Goal: Find specific page/section: Find specific page/section

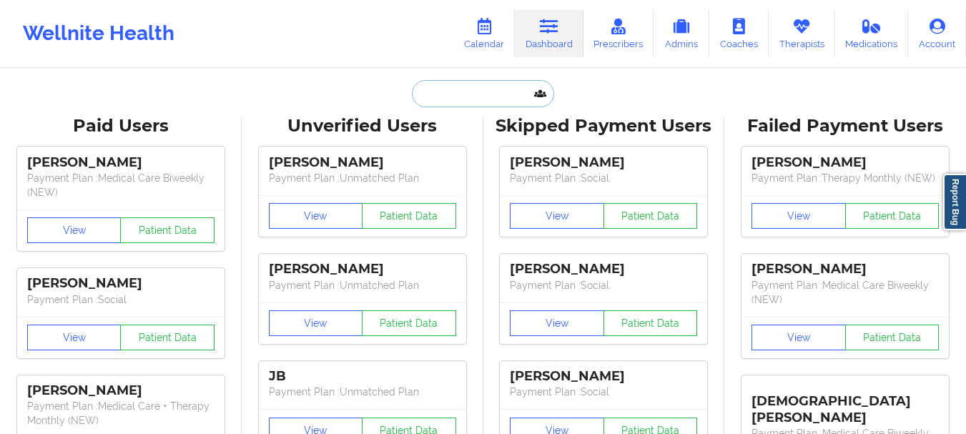
click at [431, 90] on input "text" at bounding box center [483, 93] width 142 height 27
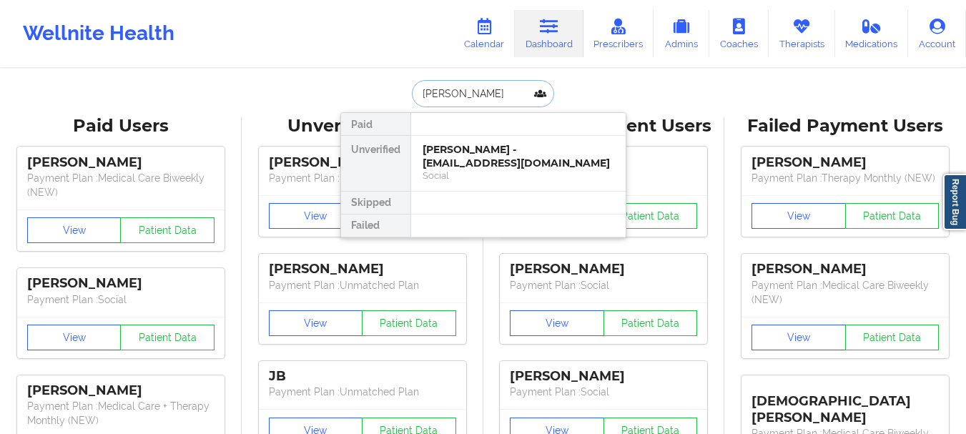
type input "[PERSON_NAME]"
click at [514, 171] on div "Social" at bounding box center [519, 176] width 192 height 12
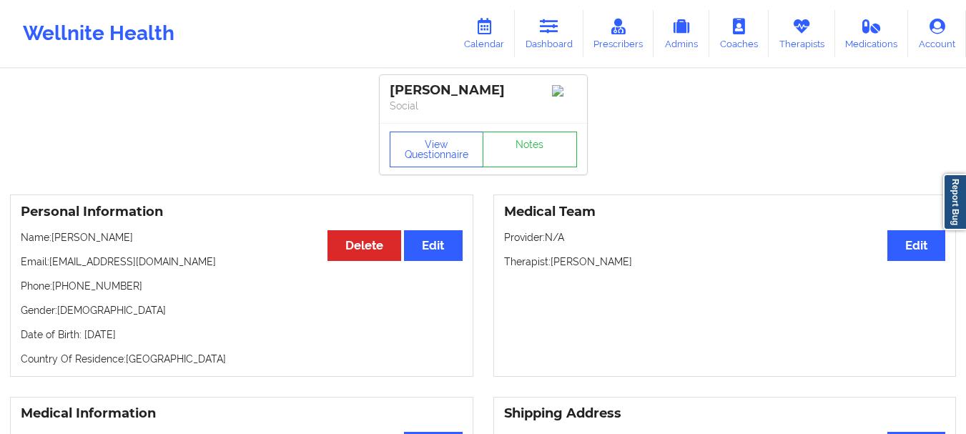
click at [193, 262] on p "Email: [EMAIL_ADDRESS][DOMAIN_NAME]" at bounding box center [242, 262] width 442 height 14
click at [197, 263] on p "Email: [EMAIL_ADDRESS][DOMAIN_NAME]" at bounding box center [242, 262] width 442 height 14
drag, startPoint x: 51, startPoint y: 265, endPoint x: 210, endPoint y: 265, distance: 159.5
click at [210, 265] on p "Email: [EMAIL_ADDRESS][DOMAIN_NAME]" at bounding box center [242, 262] width 442 height 14
copy p "[EMAIL_ADDRESS][DOMAIN_NAME]"
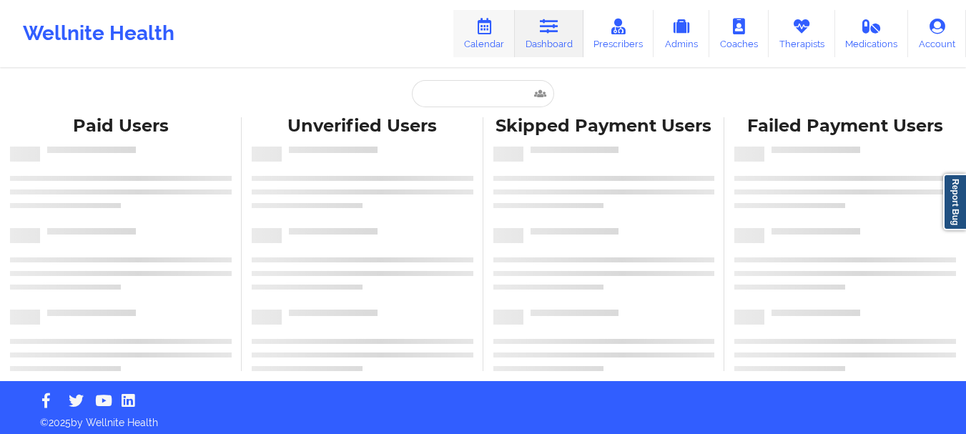
click at [479, 31] on icon at bounding box center [484, 27] width 19 height 16
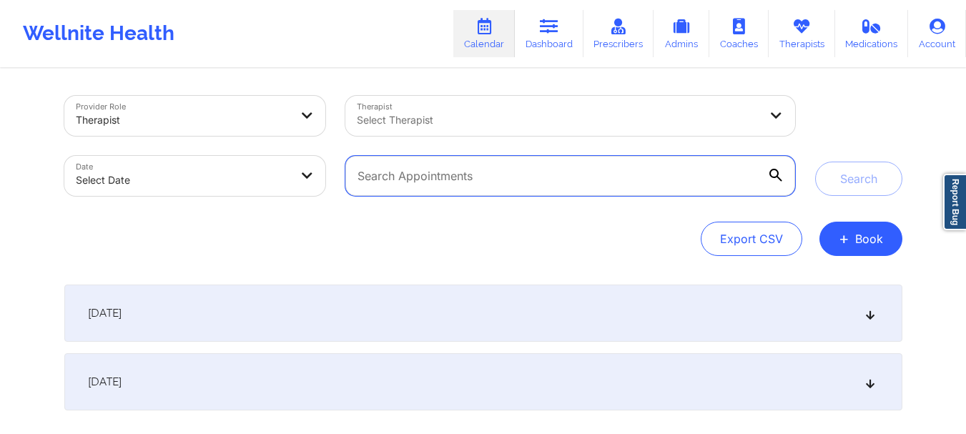
click at [424, 178] on input "text" at bounding box center [569, 176] width 449 height 40
paste input "[EMAIL_ADDRESS][DOMAIN_NAME]"
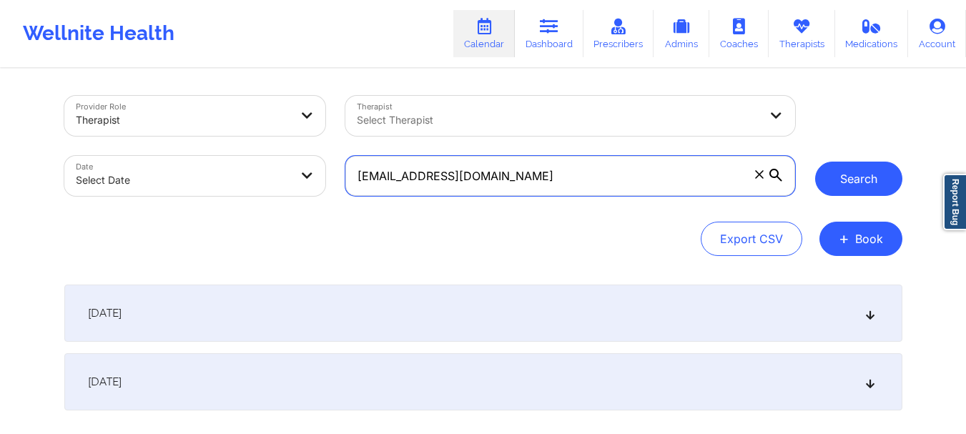
type input "[EMAIL_ADDRESS][DOMAIN_NAME]"
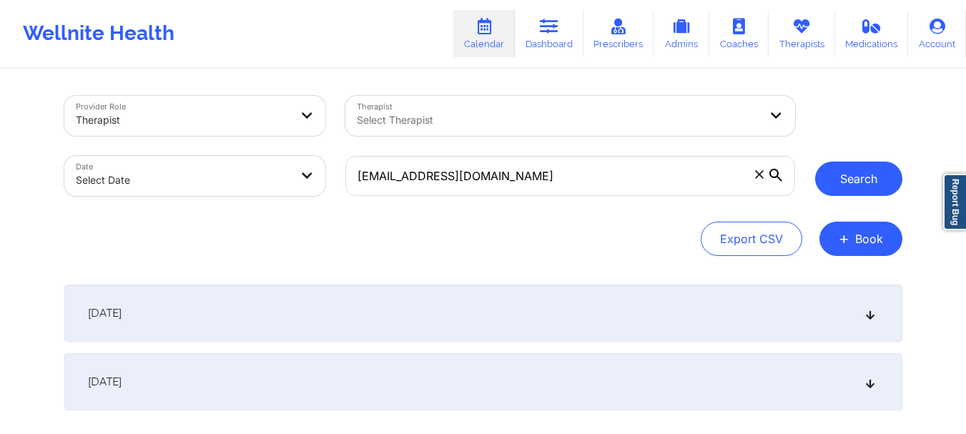
click at [850, 185] on button "Search" at bounding box center [858, 179] width 87 height 34
